Goal: Task Accomplishment & Management: Use online tool/utility

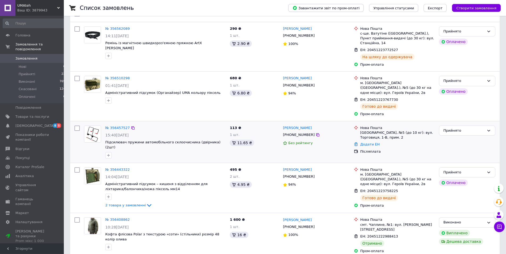
scroll to position [27, 0]
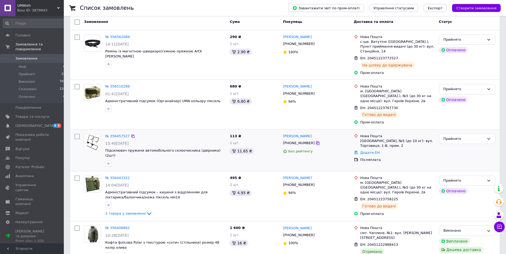
click at [316, 141] on icon at bounding box center [317, 142] width 3 height 3
click at [371, 150] on link "Додати ЕН" at bounding box center [369, 152] width 19 height 4
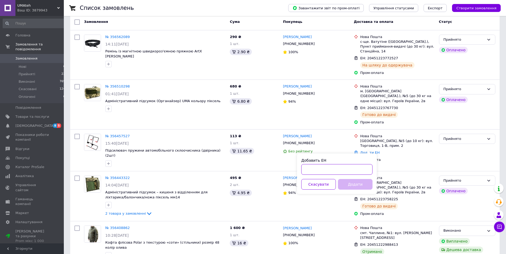
click at [353, 170] on input "Добавить ЕН" at bounding box center [336, 169] width 71 height 11
paste input "[CREDIT_CARD_NUMBER]"
type input "[CREDIT_CARD_NUMBER]"
click at [354, 186] on button "Додати" at bounding box center [355, 184] width 35 height 11
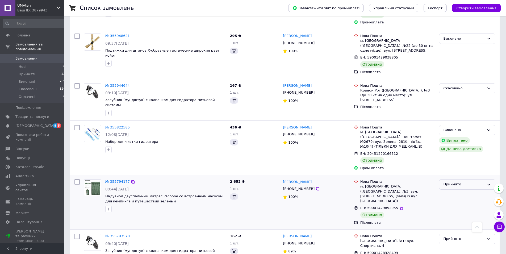
scroll to position [283, 0]
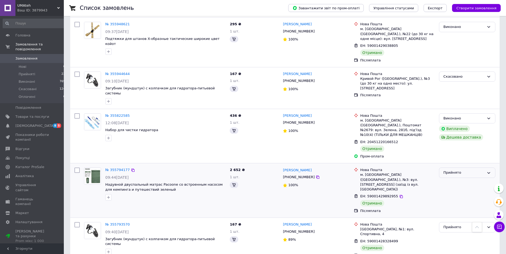
click at [458, 170] on div "Прийнято" at bounding box center [463, 173] width 41 height 6
click at [458, 179] on li "Виконано" at bounding box center [467, 184] width 56 height 10
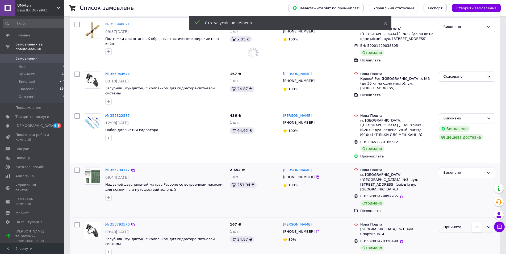
click at [460, 224] on div "Прийнято" at bounding box center [463, 227] width 41 height 6
click at [459, 233] on li "Виконано" at bounding box center [467, 238] width 56 height 10
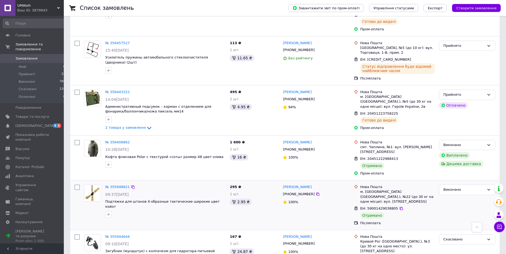
scroll to position [0, 0]
